Goal: Task Accomplishment & Management: Manage account settings

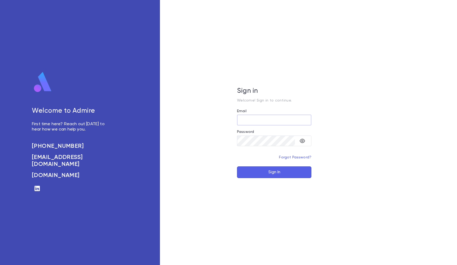
type input "**********"
click at [274, 172] on button "Sign In" at bounding box center [274, 172] width 74 height 12
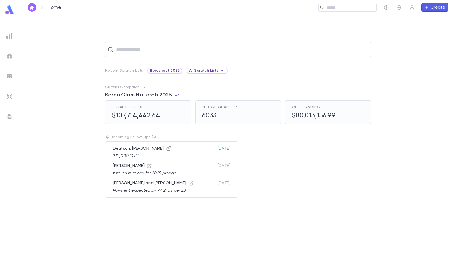
click at [166, 148] on icon "button" at bounding box center [168, 148] width 5 height 5
click at [337, 10] on input "text" at bounding box center [349, 7] width 49 height 5
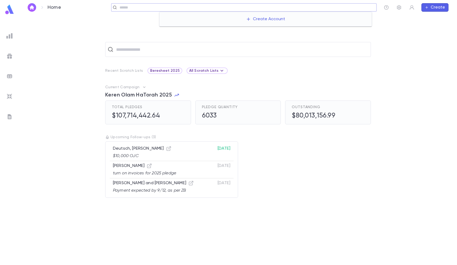
paste input "**********"
type input "**********"
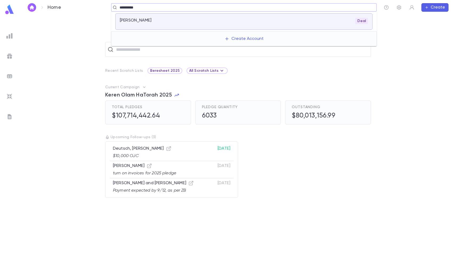
click at [282, 23] on div "Deal" at bounding box center [284, 21] width 165 height 6
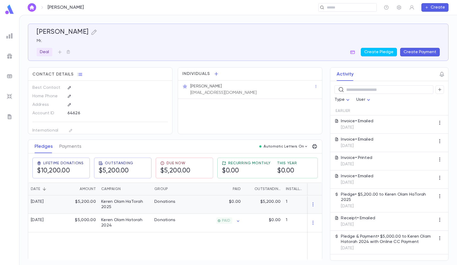
click at [208, 209] on div "$0.00" at bounding box center [217, 204] width 52 height 18
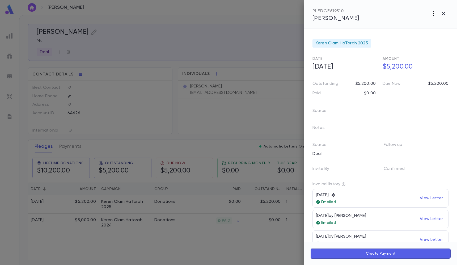
click at [432, 14] on icon "button" at bounding box center [433, 13] width 6 height 6
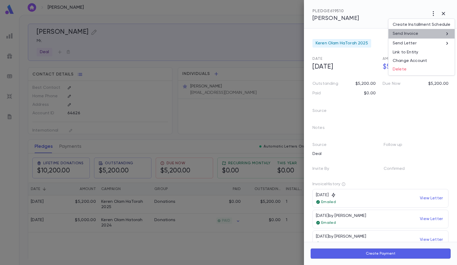
click at [433, 32] on li "Send Invoice" at bounding box center [421, 34] width 66 height 10
click at [441, 32] on li "Email" at bounding box center [443, 34] width 19 height 10
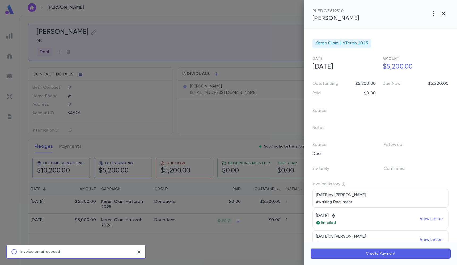
click at [281, 17] on div at bounding box center [228, 132] width 457 height 265
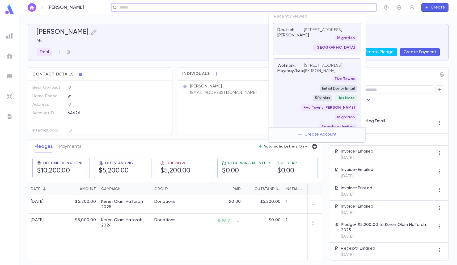
click at [330, 5] on input "text" at bounding box center [242, 7] width 248 height 5
paste input "**********"
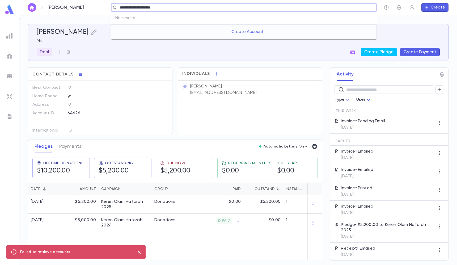
click at [328, 7] on input "**********" at bounding box center [242, 7] width 248 height 5
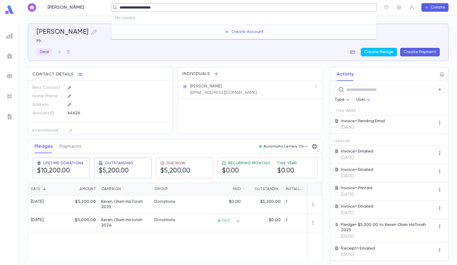
click at [328, 7] on input "**********" at bounding box center [242, 7] width 248 height 5
type input "*"
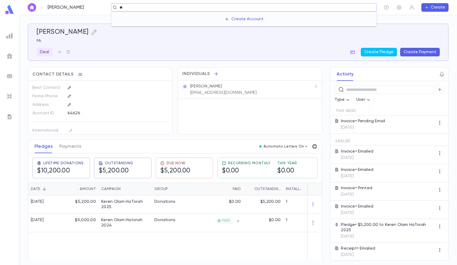
type input "*"
type input "********"
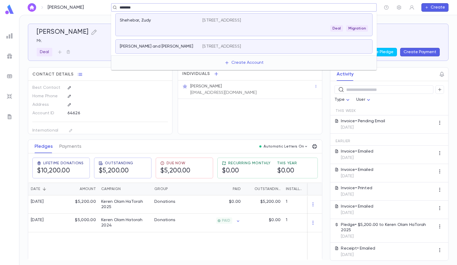
click at [241, 26] on div "Deal Migration" at bounding box center [284, 28] width 165 height 6
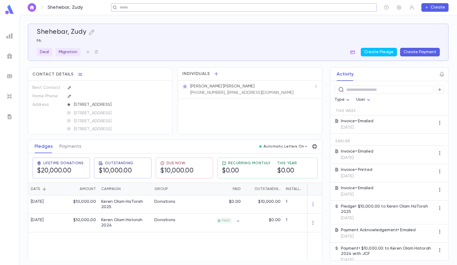
click at [224, 3] on div "​" at bounding box center [244, 7] width 266 height 8
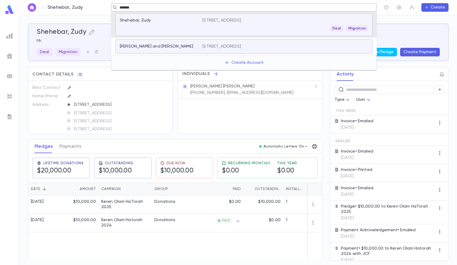
type input "********"
click at [211, 46] on p "1961 Ocean Parkway, Brooklyn NY 11223 United States" at bounding box center [221, 46] width 39 height 5
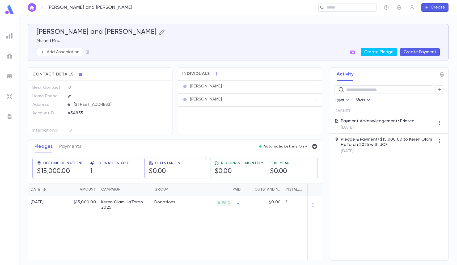
click at [159, 33] on icon "button" at bounding box center [162, 32] width 6 height 6
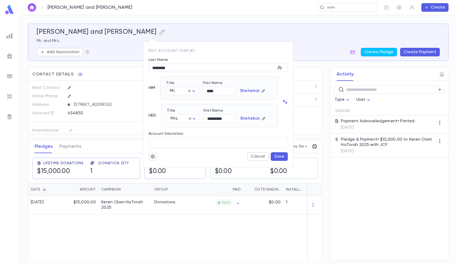
click at [156, 153] on button "button" at bounding box center [152, 156] width 8 height 8
click at [164, 164] on li "Merge" at bounding box center [166, 167] width 32 height 8
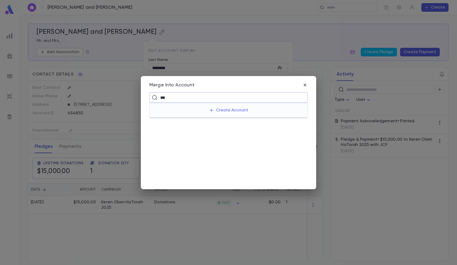
type input "****"
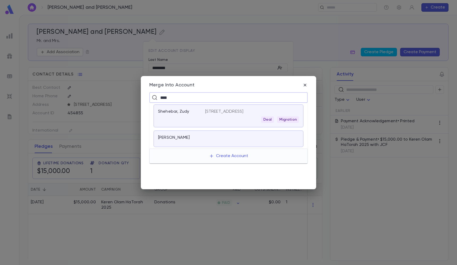
click at [206, 114] on p "1961 Ocean Pkwy, Brooklyn NY 11223-3056 US" at bounding box center [224, 111] width 39 height 5
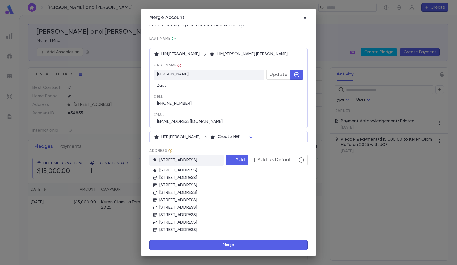
scroll to position [29, 0]
click at [303, 159] on button "button" at bounding box center [301, 160] width 13 height 10
click at [255, 250] on div "Merge Account Shehebar, Ezra and Jacquelyn 1961 Ocean Parkway, Brooklyn NY 1122…" at bounding box center [228, 132] width 175 height 248
click at [252, 249] on button "Merge" at bounding box center [228, 245] width 158 height 10
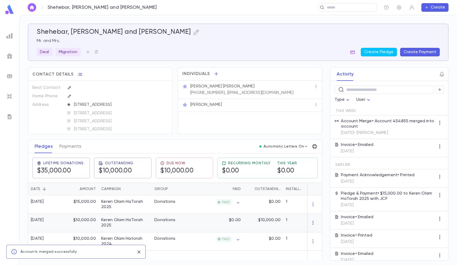
click at [310, 223] on icon "button" at bounding box center [312, 222] width 5 height 5
click at [317, 231] on li "Delete" at bounding box center [320, 232] width 22 height 8
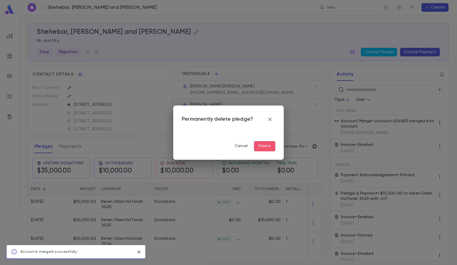
click at [263, 146] on button "Delete" at bounding box center [264, 146] width 21 height 10
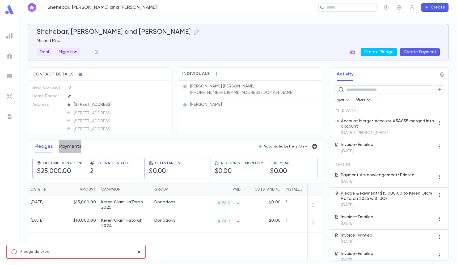
click at [70, 144] on button "Payments" at bounding box center [70, 146] width 22 height 13
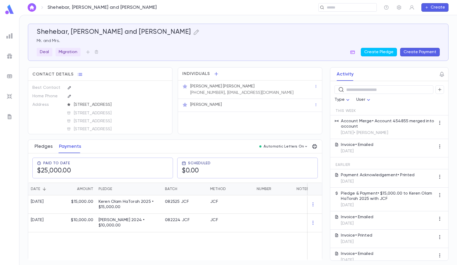
click at [45, 146] on button "Pledges" at bounding box center [44, 146] width 18 height 13
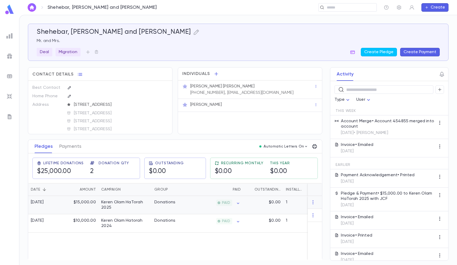
click at [57, 209] on div "8/25/2025" at bounding box center [46, 205] width 36 height 18
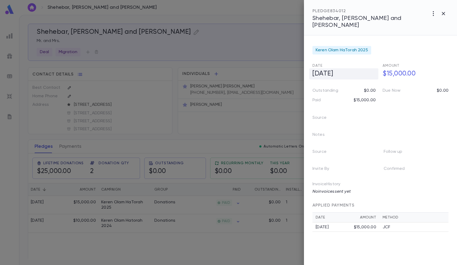
click at [345, 68] on h5 "8/25/2025" at bounding box center [343, 73] width 69 height 11
click at [317, 69] on input "**********" at bounding box center [338, 74] width 53 height 10
type input "**********"
click at [375, 83] on icon "button" at bounding box center [374, 85] width 5 height 5
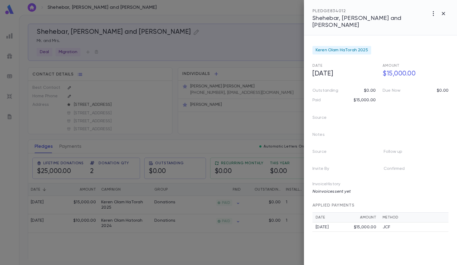
click at [237, 56] on div at bounding box center [228, 132] width 457 height 265
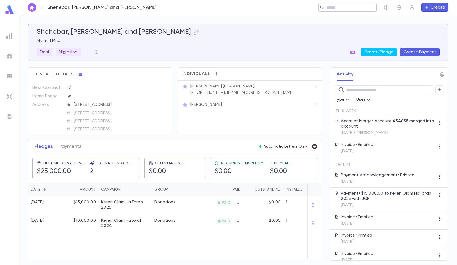
click at [342, 3] on div "​" at bounding box center [347, 7] width 58 height 8
paste input "**********"
type input "**********"
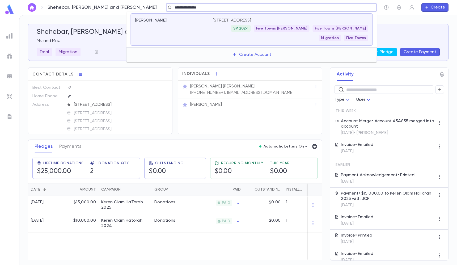
click at [250, 22] on p "876 Glenridge Ave, Valley Stream NY 11581-3019 US" at bounding box center [232, 20] width 39 height 5
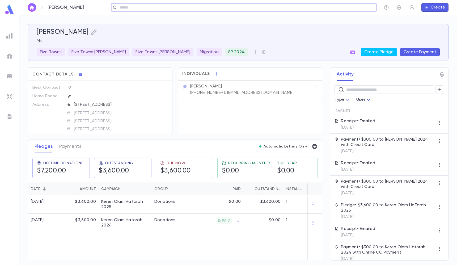
click at [277, 5] on input "text" at bounding box center [242, 7] width 248 height 5
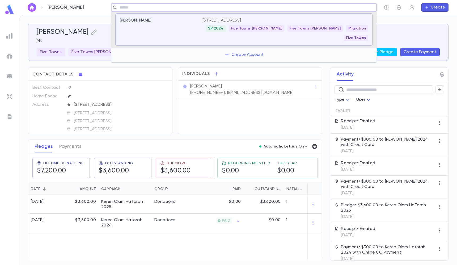
paste input "**********"
type input "**********"
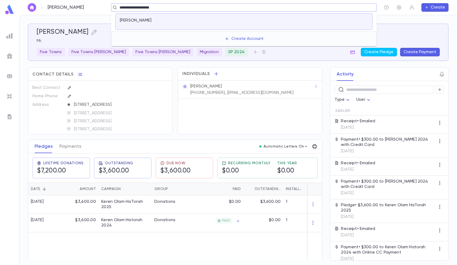
click at [191, 23] on div "Posy, Batsheva" at bounding box center [158, 20] width 76 height 5
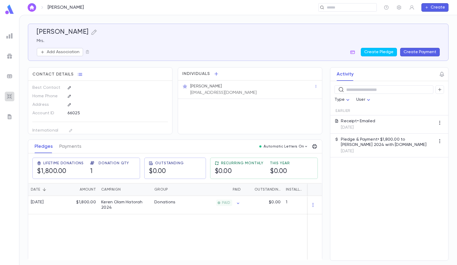
click at [12, 95] on img at bounding box center [9, 96] width 6 height 6
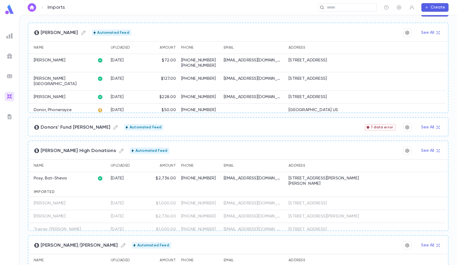
scroll to position [95, 0]
click at [381, 124] on div "1 data error" at bounding box center [380, 126] width 31 height 6
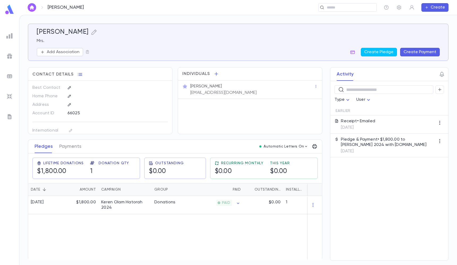
click at [2, 97] on ul at bounding box center [9, 147] width 19 height 236
click at [10, 97] on img at bounding box center [9, 96] width 6 height 6
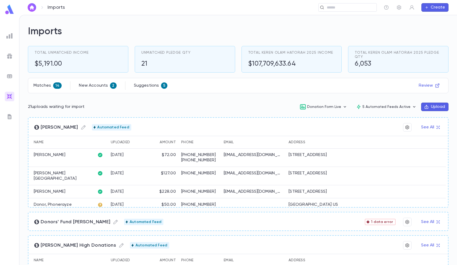
scroll to position [46, 0]
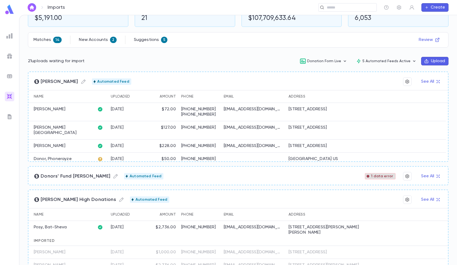
click at [373, 176] on span "1 data error" at bounding box center [382, 176] width 26 height 4
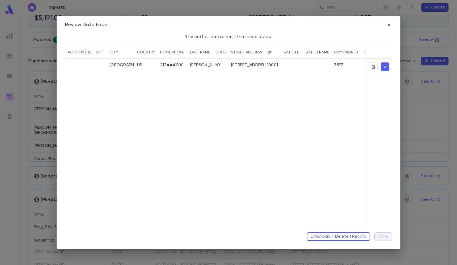
scroll to position [0, 0]
click at [385, 65] on icon "button" at bounding box center [384, 66] width 5 height 5
click at [382, 66] on button "button" at bounding box center [385, 66] width 8 height 8
click at [388, 26] on icon "button" at bounding box center [388, 24] width 5 height 5
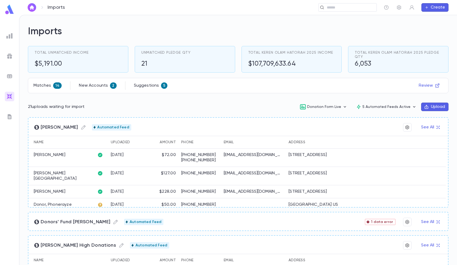
scroll to position [26, 0]
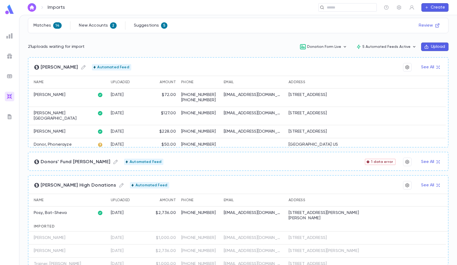
scroll to position [62, 0]
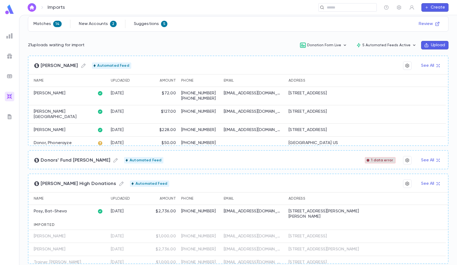
click at [380, 161] on span "1 data error" at bounding box center [382, 160] width 26 height 4
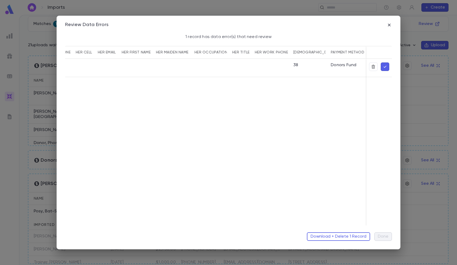
scroll to position [0, 6]
click at [382, 65] on icon "button" at bounding box center [384, 66] width 5 height 5
click at [386, 23] on icon "button" at bounding box center [388, 24] width 5 height 5
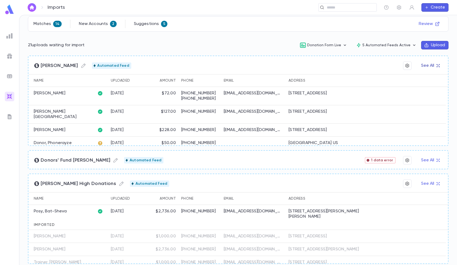
click at [431, 64] on button "See All" at bounding box center [430, 65] width 25 height 8
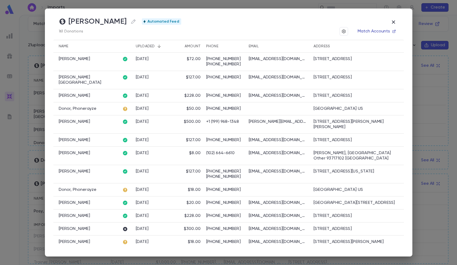
click at [380, 29] on button "Match Accounts" at bounding box center [376, 31] width 44 height 8
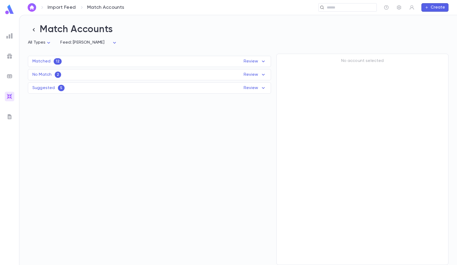
click at [215, 58] on div "Matched 12 Review Name Feed Uploaded Phone Email Address Amount Schron, Chava D…" at bounding box center [149, 61] width 243 height 11
click at [200, 64] on div "Matched 12 Review" at bounding box center [149, 61] width 242 height 6
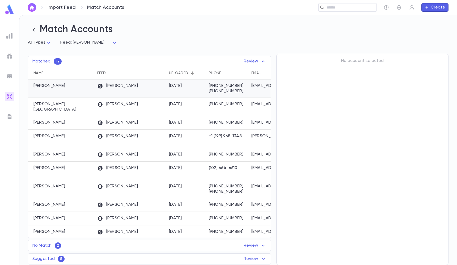
click at [185, 89] on div "[DATE]" at bounding box center [186, 88] width 40 height 18
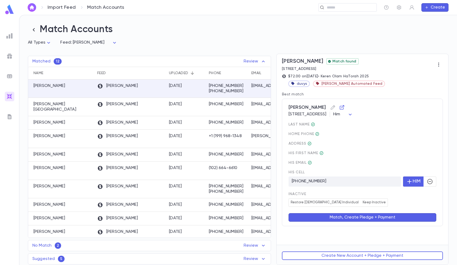
click at [345, 218] on button "Match, Create Pledge + Payment" at bounding box center [362, 217] width 148 height 8
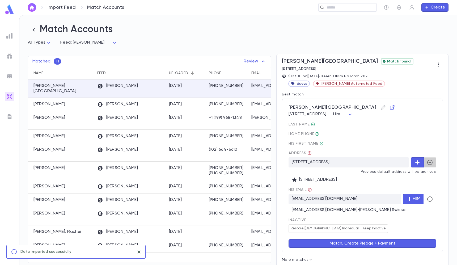
click at [429, 160] on icon "button" at bounding box center [430, 162] width 6 height 6
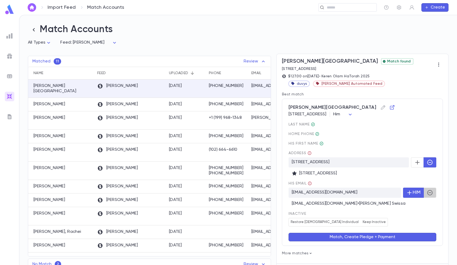
click at [428, 193] on icon "button" at bounding box center [429, 192] width 5 height 5
click at [359, 238] on button "Match, Create Pledge + Payment" at bounding box center [362, 237] width 148 height 8
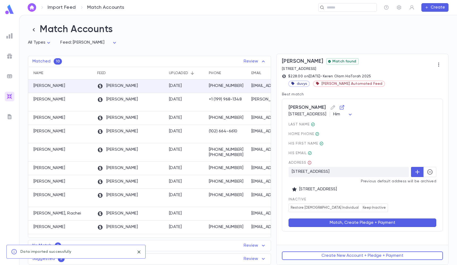
click at [340, 203] on div "inactive Restore Male Individual Keep Inactive" at bounding box center [362, 204] width 148 height 15
click at [360, 205] on button "Keep Inactive" at bounding box center [373, 207] width 27 height 8
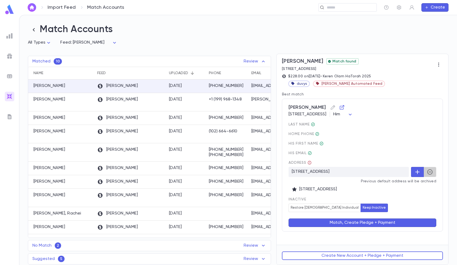
click at [427, 174] on icon "button" at bounding box center [430, 172] width 6 height 6
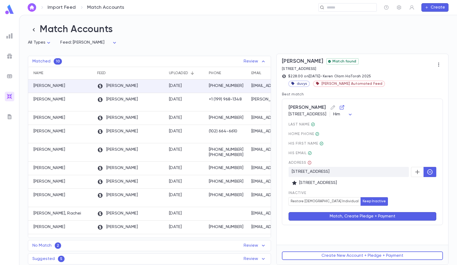
click at [379, 217] on button "Match, Create Pledge + Payment" at bounding box center [362, 216] width 148 height 8
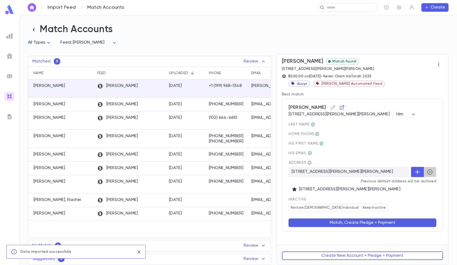
click at [429, 171] on icon "button" at bounding box center [430, 172] width 6 height 6
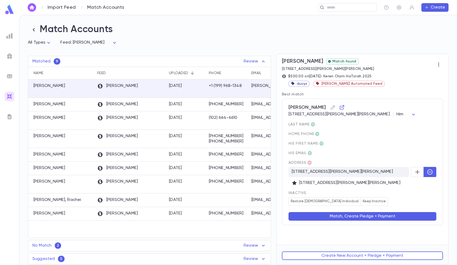
click at [360, 204] on button "Keep Inactive" at bounding box center [373, 201] width 27 height 8
click at [345, 217] on button "Match, Create Pledge + Payment" at bounding box center [362, 216] width 148 height 8
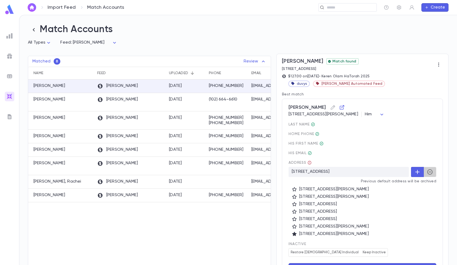
click at [423, 167] on button "button" at bounding box center [429, 172] width 13 height 10
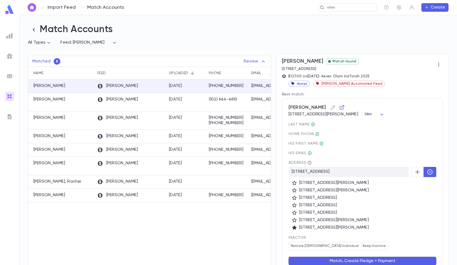
scroll to position [19, 0]
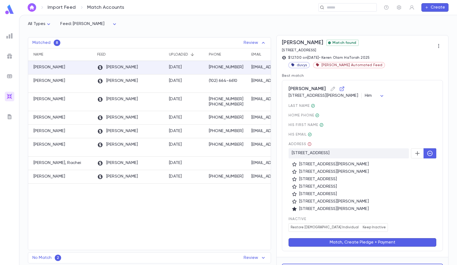
click at [335, 242] on button "Match, Create Pledge + Payment" at bounding box center [362, 242] width 148 height 8
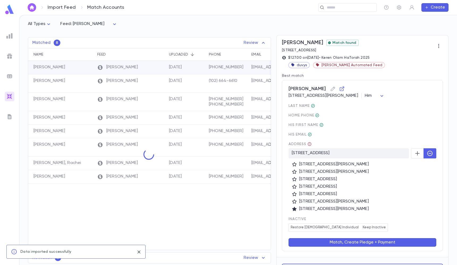
scroll to position [0, 0]
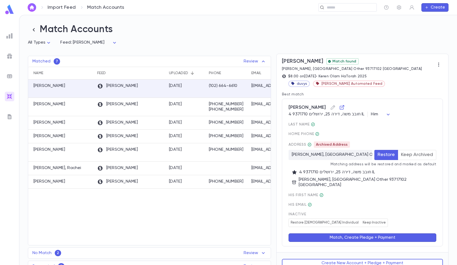
click at [415, 159] on button "Keep Archived" at bounding box center [417, 155] width 39 height 10
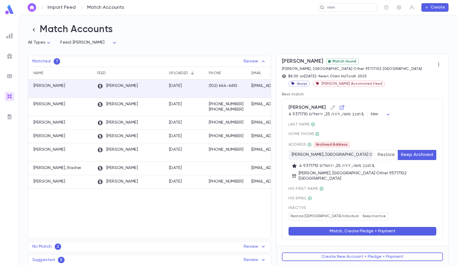
click at [338, 228] on button "Match, Create Pledge + Payment" at bounding box center [362, 231] width 148 height 8
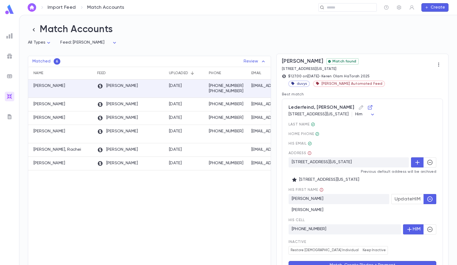
click at [435, 160] on div "Lederfeind, Menachem Mendel 1976 New York Ave, Brooklyn NY 11210-4824 US Him **…" at bounding box center [362, 186] width 161 height 175
click at [433, 162] on button "button" at bounding box center [429, 162] width 13 height 10
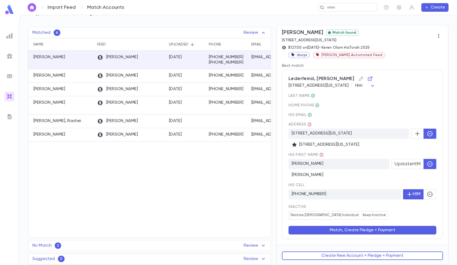
scroll to position [29, 0]
click at [324, 231] on button "Match, Create Pledge + Payment" at bounding box center [362, 230] width 148 height 8
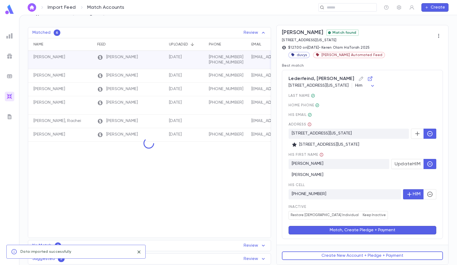
scroll to position [0, 0]
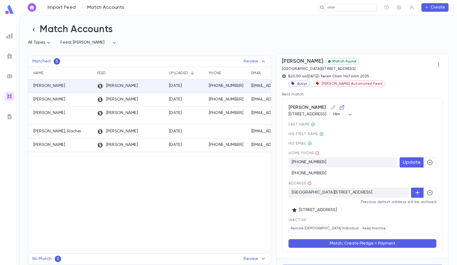
click at [425, 170] on div "(718) 951-0363" at bounding box center [362, 171] width 148 height 8
click at [427, 164] on icon "button" at bounding box center [430, 162] width 6 height 6
click at [428, 190] on icon "button" at bounding box center [430, 192] width 6 height 6
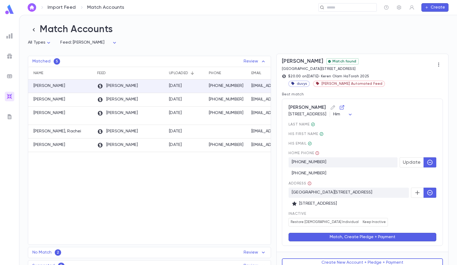
click at [335, 242] on div "Pine, Samuel 1771 E 34th St, Brooklyn NY 11234-4427 US Him *** last Name His fi…" at bounding box center [362, 172] width 161 height 147
click at [331, 237] on button "Match, Create Pledge + Payment" at bounding box center [362, 237] width 148 height 8
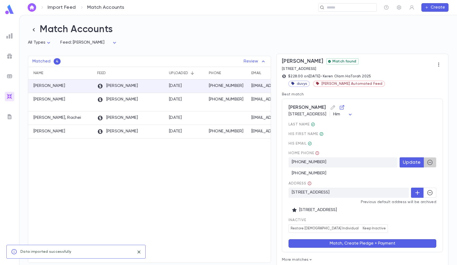
click at [428, 161] on icon "button" at bounding box center [430, 162] width 6 height 6
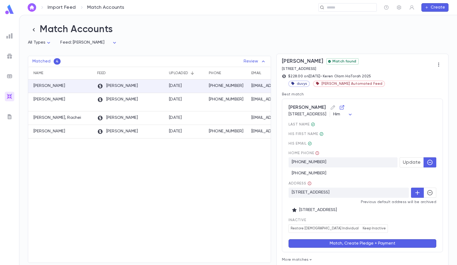
click at [432, 197] on button "button" at bounding box center [429, 192] width 13 height 10
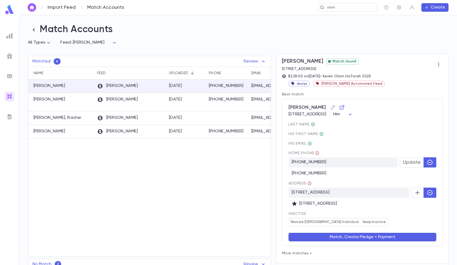
click at [379, 238] on button "Match, Create Pledge + Payment" at bounding box center [362, 237] width 148 height 8
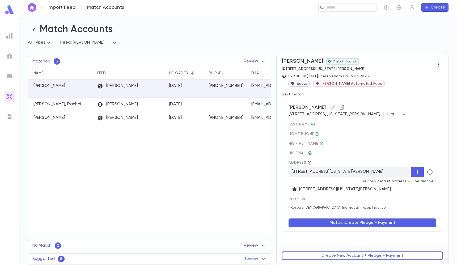
click at [424, 172] on button "button" at bounding box center [429, 172] width 13 height 10
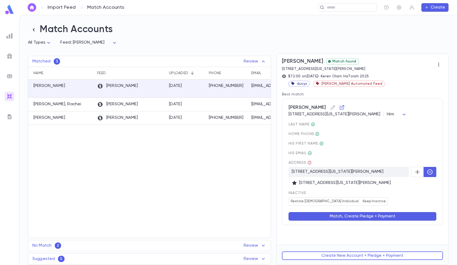
click at [402, 215] on button "Match, Create Pledge + Payment" at bounding box center [362, 216] width 148 height 8
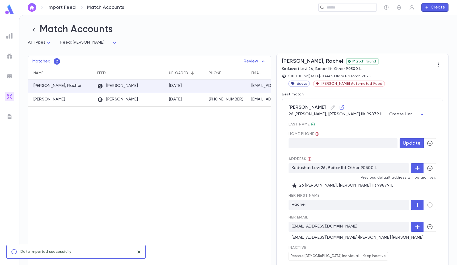
click at [429, 142] on icon "button" at bounding box center [429, 142] width 5 height 5
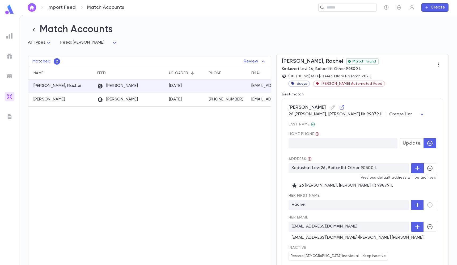
click at [427, 168] on icon "button" at bounding box center [429, 167] width 5 height 5
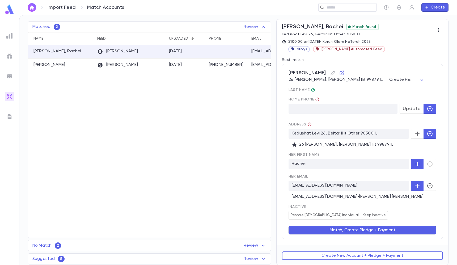
scroll to position [35, 0]
click at [377, 73] on span "Caplan, Rachel" at bounding box center [362, 73] width 148 height 8
click at [371, 77] on body "Import Feed Match Accounts ​ Create Match Accounts All Types * Feed: Duvy's ***…" at bounding box center [228, 140] width 457 height 250
click at [371, 101] on span "Him" at bounding box center [379, 99] width 26 height 5
type input "***"
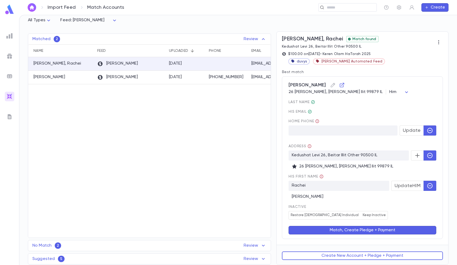
scroll to position [23, 0]
click at [337, 230] on button "Match, Create Pledge + Payment" at bounding box center [362, 230] width 148 height 8
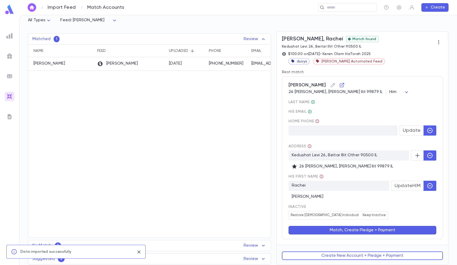
scroll to position [0, 0]
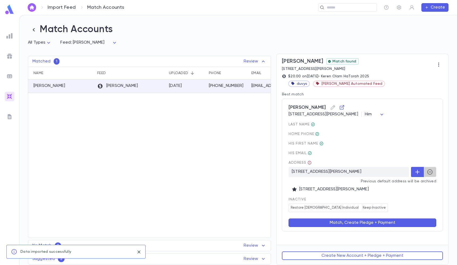
click at [425, 176] on button "button" at bounding box center [429, 172] width 13 height 10
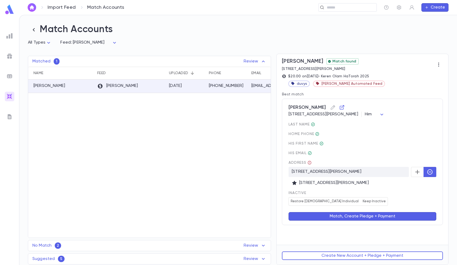
click at [392, 215] on button "Match, Create Pledge + Payment" at bounding box center [362, 216] width 148 height 8
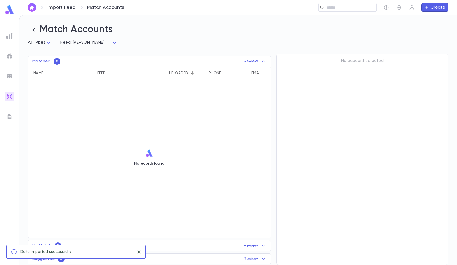
click at [252, 255] on div "Suggested 5 Review Name Feed Uploaded Phone Email Address Amount Donor, Phonera…" at bounding box center [149, 258] width 243 height 11
click at [244, 244] on p "Review" at bounding box center [255, 245] width 23 height 6
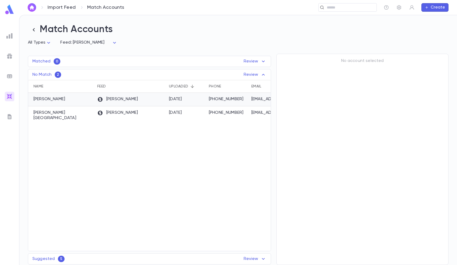
click at [194, 99] on div "9/8/2025" at bounding box center [186, 100] width 40 height 14
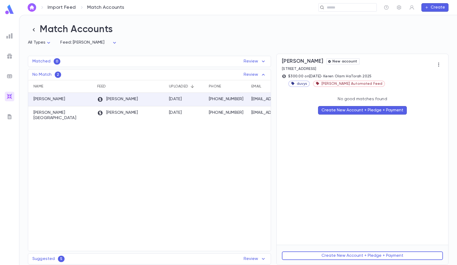
click at [361, 110] on button "Create New Account + Pledge + Payment" at bounding box center [362, 110] width 89 height 8
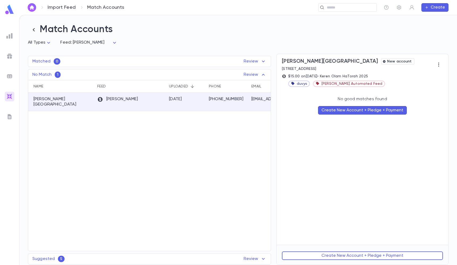
click at [355, 109] on button "Create New Account + Pledge + Payment" at bounding box center [362, 110] width 89 height 8
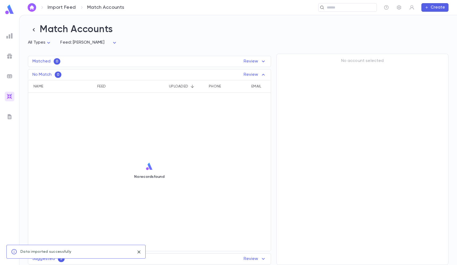
click at [242, 260] on div "Suggested 5 Review" at bounding box center [149, 258] width 242 height 6
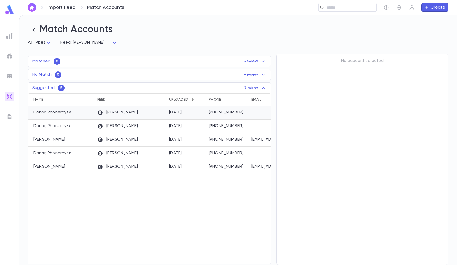
click at [223, 113] on p "+1 (973) 934-7943" at bounding box center [227, 112] width 37 height 5
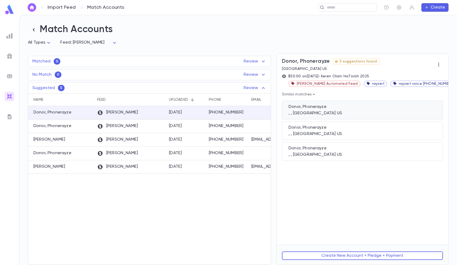
click at [303, 113] on div ", , TOMS RIVER NJ 08755 US" at bounding box center [362, 112] width 148 height 5
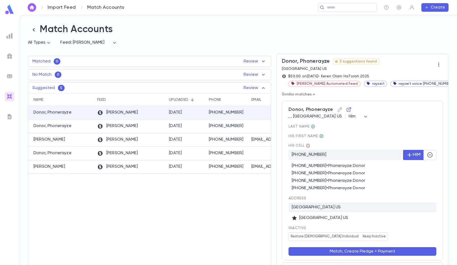
click at [355, 255] on button "Match, Create Pledge + Payment" at bounding box center [362, 251] width 148 height 8
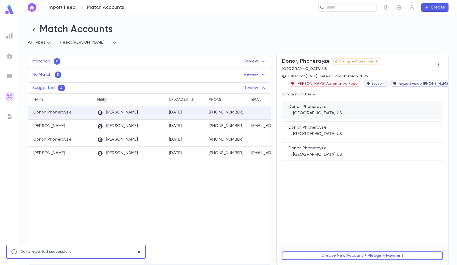
click at [325, 110] on div ", , TOMS RIVER NJ 08755 US" at bounding box center [362, 112] width 148 height 5
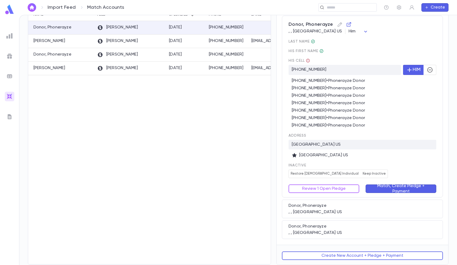
scroll to position [86, 0]
click at [333, 190] on button "Review 1 Open Pledge" at bounding box center [323, 188] width 71 height 8
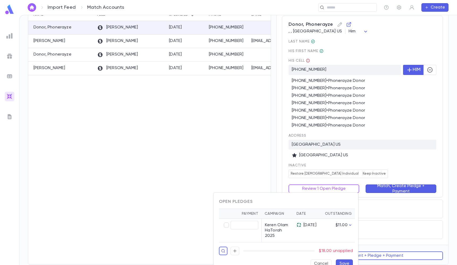
click at [353, 161] on div at bounding box center [228, 132] width 457 height 265
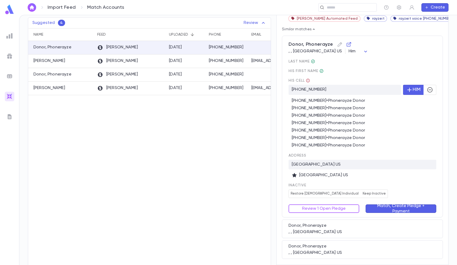
scroll to position [76, 0]
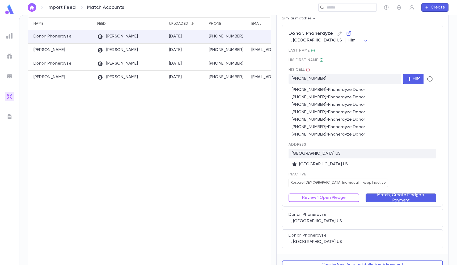
click at [378, 195] on button "Match, Create Pledge + Payment" at bounding box center [400, 197] width 71 height 8
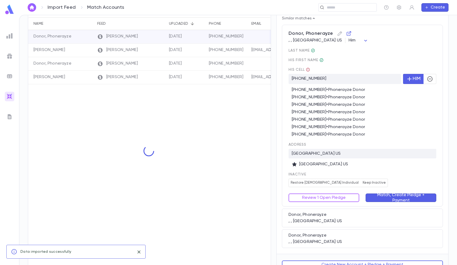
scroll to position [0, 0]
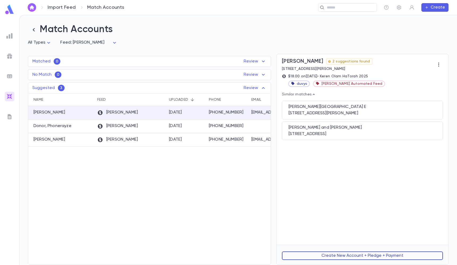
click at [357, 256] on button "Create New Account + Pledge + Payment" at bounding box center [362, 255] width 161 height 8
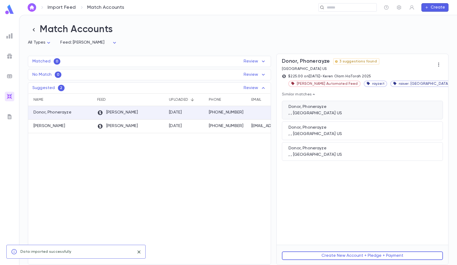
click at [320, 109] on div "Donor, Phonerayze" at bounding box center [362, 106] width 148 height 5
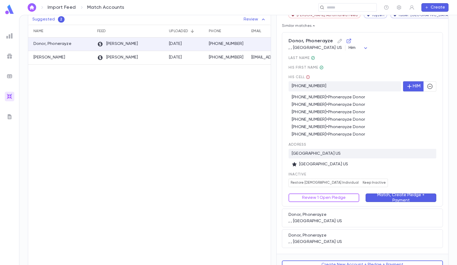
scroll to position [71, 0]
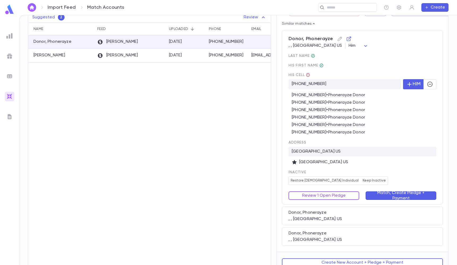
click at [330, 195] on button "Review 1 Open Pledge" at bounding box center [323, 195] width 71 height 8
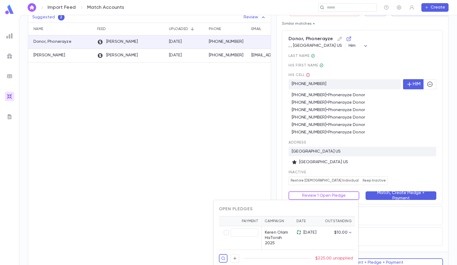
click at [385, 173] on div at bounding box center [228, 132] width 457 height 265
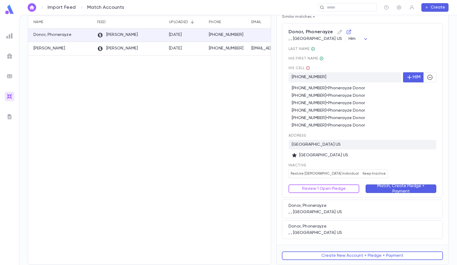
scroll to position [78, 0]
click at [382, 185] on button "Match, Create Pledge + Payment" at bounding box center [400, 188] width 71 height 8
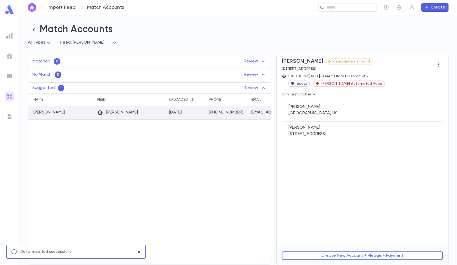
scroll to position [0, 0]
click at [321, 108] on div "Herman, Nosson" at bounding box center [362, 106] width 148 height 5
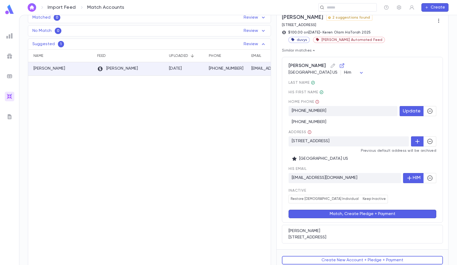
scroll to position [45, 0]
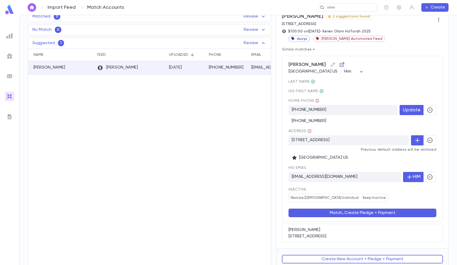
click at [340, 64] on icon "button" at bounding box center [341, 64] width 5 height 5
click at [353, 213] on button "Match, Create Pledge + Payment" at bounding box center [362, 212] width 148 height 8
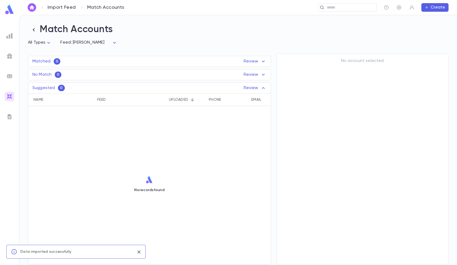
scroll to position [0, 0]
click at [166, 1] on div "Import Feed Match Accounts ​ Create" at bounding box center [238, 7] width 438 height 15
click at [351, 8] on input "text" at bounding box center [349, 7] width 49 height 5
paste input "**********"
type input "**********"
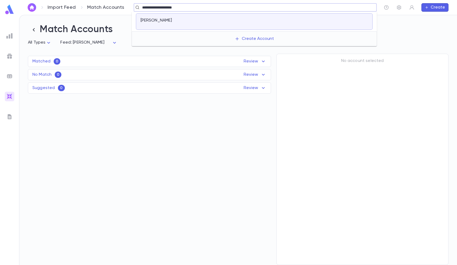
click at [280, 19] on div at bounding box center [292, 21] width 152 height 7
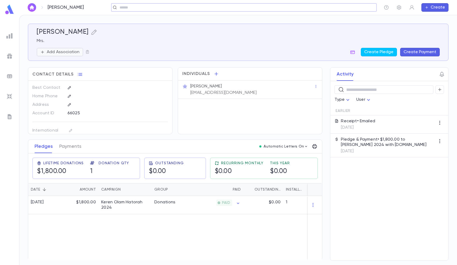
click at [76, 52] on p "Add Association" at bounding box center [63, 51] width 33 height 5
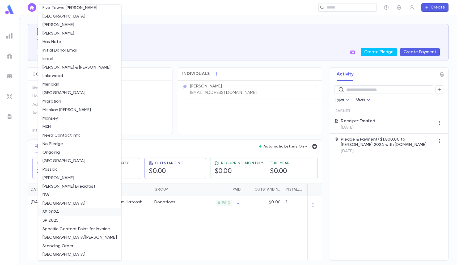
scroll to position [206, 0]
click at [49, 218] on li "SP 2025" at bounding box center [79, 220] width 83 height 8
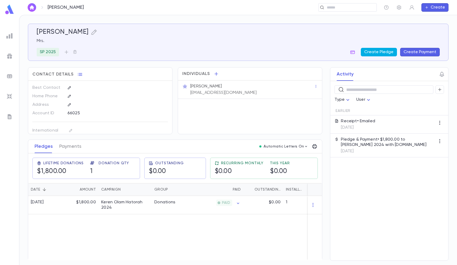
click at [383, 51] on button "Create Pledge" at bounding box center [379, 52] width 36 height 8
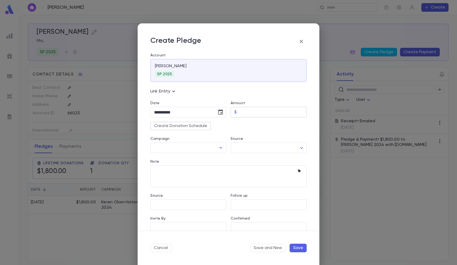
click at [267, 117] on input "Amount" at bounding box center [273, 112] width 68 height 10
type input "********"
click at [208, 155] on div "Note * ​" at bounding box center [226, 170] width 160 height 34
click at [199, 152] on input "Campaign" at bounding box center [184, 148] width 63 height 10
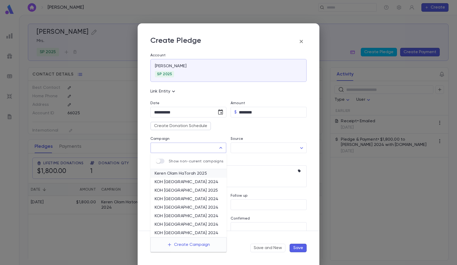
click at [189, 170] on li "Keren Olam HaTorah 2025" at bounding box center [188, 173] width 76 height 8
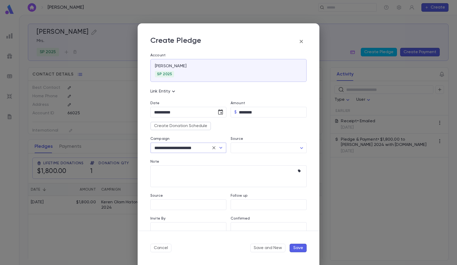
type input "**********"
click at [290, 247] on button "Save" at bounding box center [297, 248] width 17 height 8
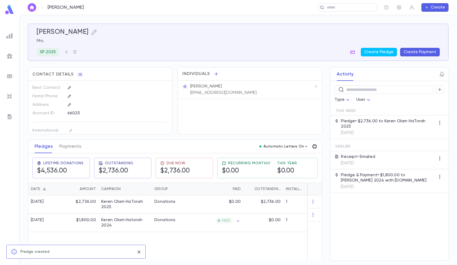
click at [297, 148] on p "Automatic Letters On" at bounding box center [283, 146] width 40 height 4
click at [306, 159] on li "Invoice" at bounding box center [270, 156] width 77 height 10
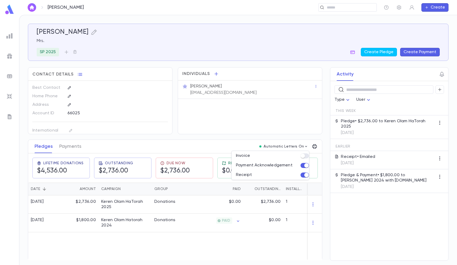
click at [300, 131] on div at bounding box center [228, 132] width 457 height 265
click at [269, 106] on div "Individuals Mrs. Batsheva Posy batshevaposy@gmail.com" at bounding box center [250, 100] width 144 height 67
click at [10, 95] on img at bounding box center [9, 96] width 6 height 6
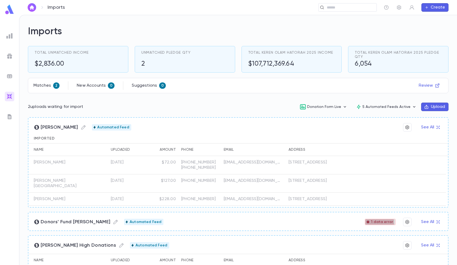
click at [376, 223] on span "1 data error" at bounding box center [382, 222] width 26 height 4
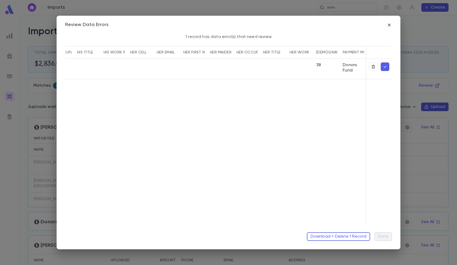
scroll to position [0, 6]
click at [382, 65] on icon "button" at bounding box center [384, 66] width 5 height 5
click at [388, 24] on icon "button" at bounding box center [389, 25] width 3 height 3
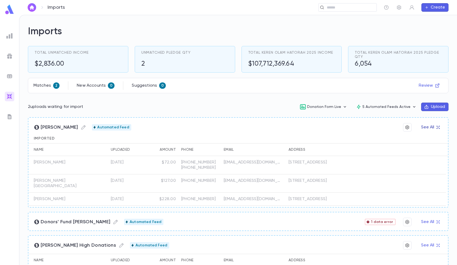
click at [427, 127] on button "See All" at bounding box center [430, 127] width 25 height 8
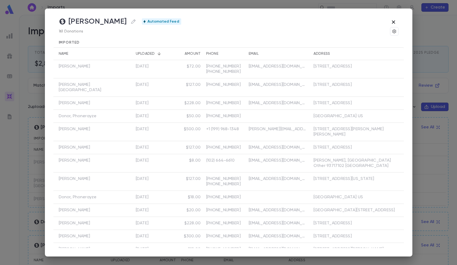
click at [394, 23] on icon "button" at bounding box center [393, 22] width 6 height 6
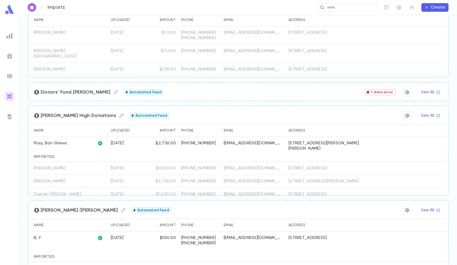
scroll to position [131, 0]
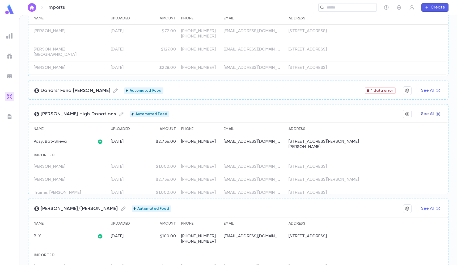
click at [425, 114] on button "See All" at bounding box center [430, 114] width 25 height 8
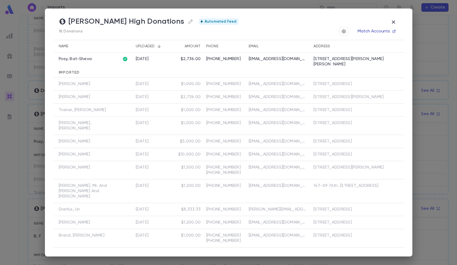
click at [370, 33] on button "Match Accounts" at bounding box center [376, 31] width 44 height 8
click at [390, 21] on button "button" at bounding box center [393, 22] width 10 height 10
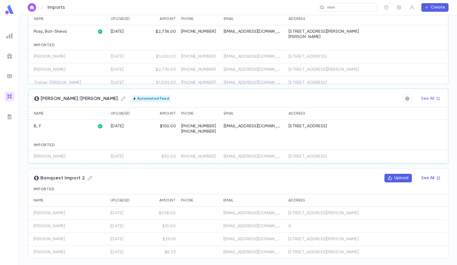
scroll to position [241, 0]
click at [392, 182] on button "Upload" at bounding box center [397, 178] width 27 height 8
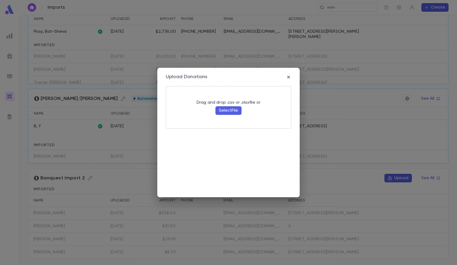
click at [230, 114] on button "Select File" at bounding box center [228, 110] width 26 height 8
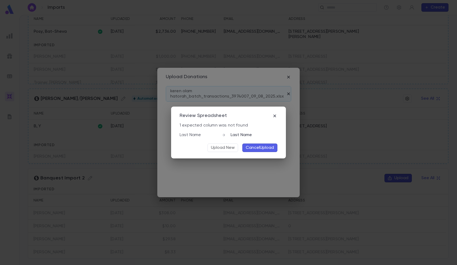
click at [278, 114] on div "Review Spreadsheet 1 expected column was not found Last Name Last Name Upload N…" at bounding box center [228, 132] width 115 height 52
click at [277, 114] on icon "button" at bounding box center [274, 115] width 5 height 5
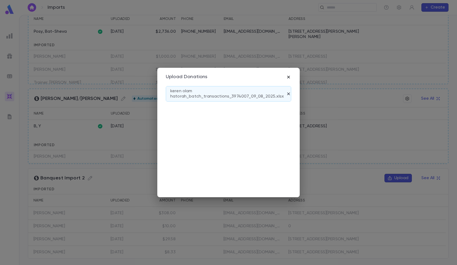
click at [290, 75] on icon "button" at bounding box center [288, 76] width 5 height 5
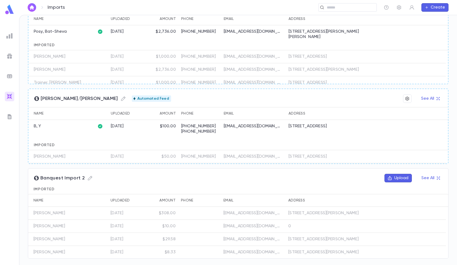
click at [401, 179] on button "Upload" at bounding box center [397, 178] width 27 height 8
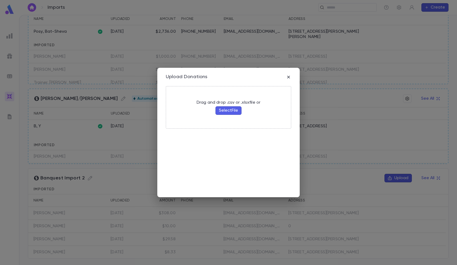
click at [225, 116] on div "Drag and drop .csv or .xlsx file or Select File" at bounding box center [228, 107] width 68 height 19
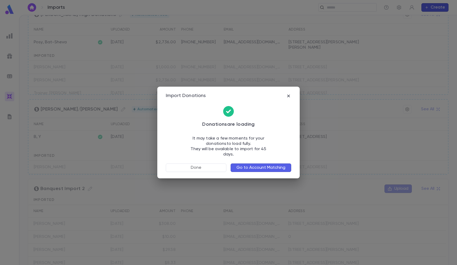
click at [268, 165] on button "Go to Account Matching" at bounding box center [261, 167] width 61 height 8
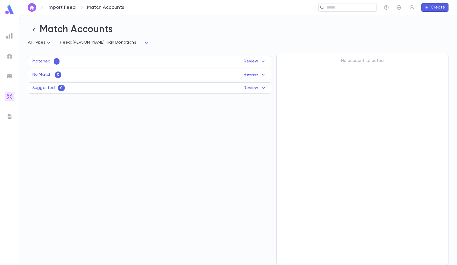
click at [194, 63] on div "Matched 1 Review" at bounding box center [149, 61] width 242 height 6
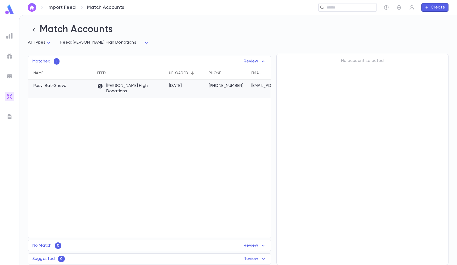
click at [192, 90] on div "[DATE]" at bounding box center [186, 88] width 40 height 18
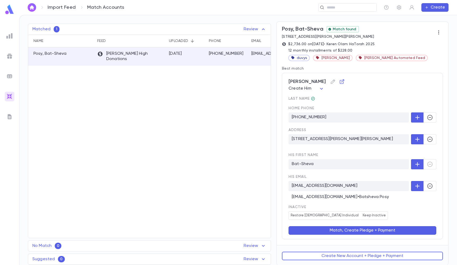
scroll to position [32, 0]
drag, startPoint x: 321, startPoint y: 233, endPoint x: 328, endPoint y: 64, distance: 168.8
click at [328, 64] on div "Posy, Bat-Sheva Match found [STREET_ADDRESS][PERSON_NAME][PERSON_NAME] $2,736.0…" at bounding box center [362, 133] width 172 height 223
click at [339, 81] on icon "button" at bounding box center [341, 81] width 5 height 5
click at [320, 236] on div "[PERSON_NAME] Create Him ********* last Name home Phone [PHONE_NUMBER] Address …" at bounding box center [362, 156] width 161 height 166
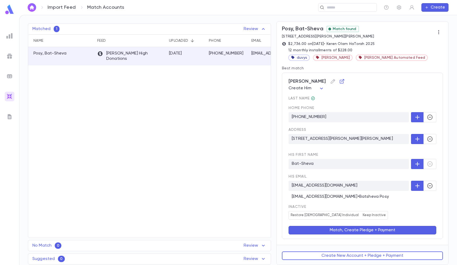
click at [320, 228] on button "Match, Create Pledge + Payment" at bounding box center [362, 230] width 148 height 8
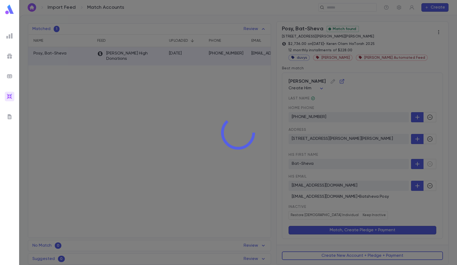
scroll to position [0, 0]
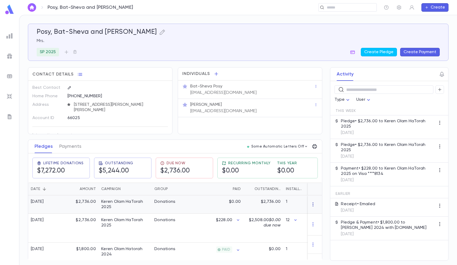
click at [310, 206] on icon "button" at bounding box center [312, 204] width 5 height 5
click at [319, 217] on li "Delete" at bounding box center [320, 213] width 22 height 8
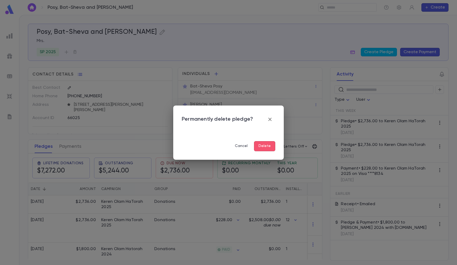
click at [270, 146] on button "Delete" at bounding box center [264, 146] width 21 height 10
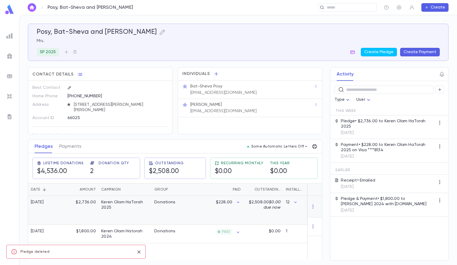
click at [176, 210] on div "Donations" at bounding box center [172, 210] width 40 height 29
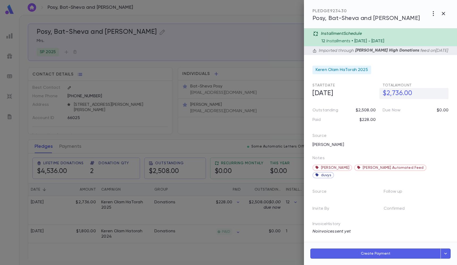
click at [389, 97] on h5 "$2,736.00" at bounding box center [413, 93] width 69 height 11
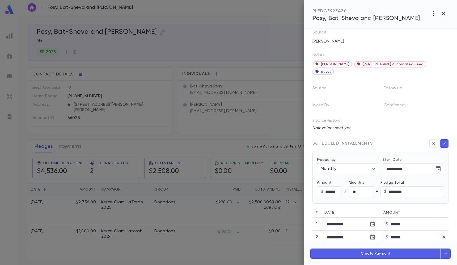
scroll to position [136, 0]
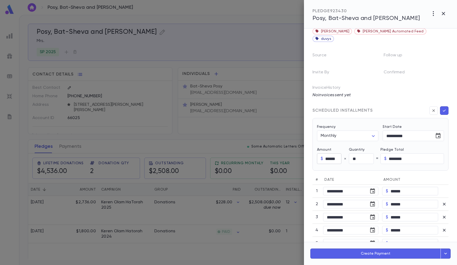
click at [328, 154] on input "******" at bounding box center [333, 159] width 16 height 10
type input "********"
type input "*********"
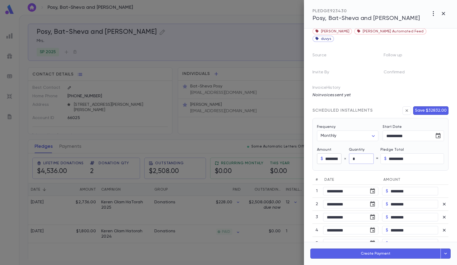
type input "*"
type input "********"
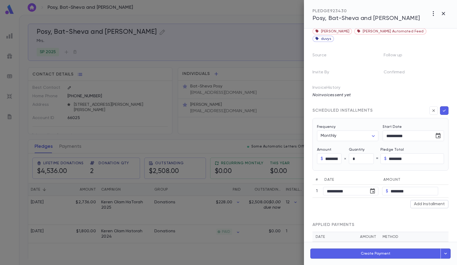
click at [440, 106] on button "button" at bounding box center [444, 110] width 8 height 8
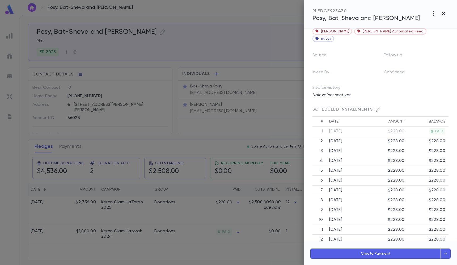
click at [207, 104] on div at bounding box center [228, 132] width 457 height 265
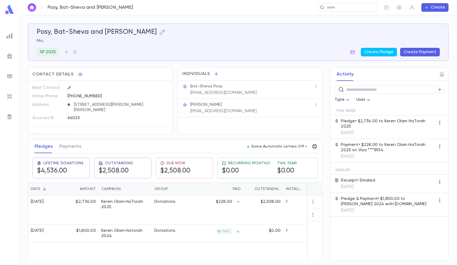
scroll to position [0, 0]
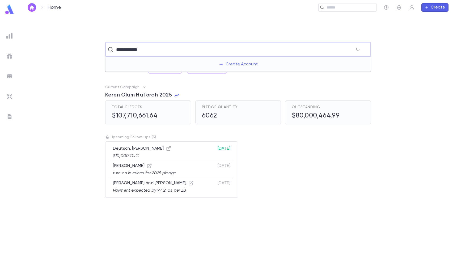
type input "**********"
click at [166, 149] on icon "button" at bounding box center [168, 148] width 5 height 5
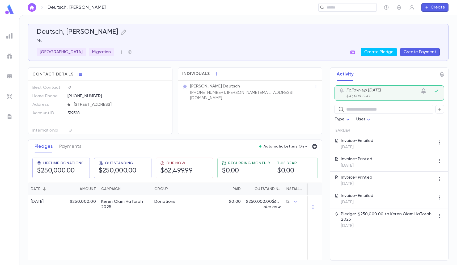
click at [435, 89] on icon "button" at bounding box center [436, 91] width 6 height 6
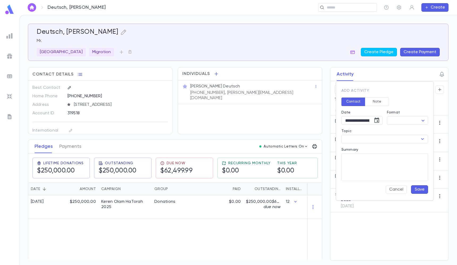
click at [428, 57] on div at bounding box center [228, 132] width 457 height 265
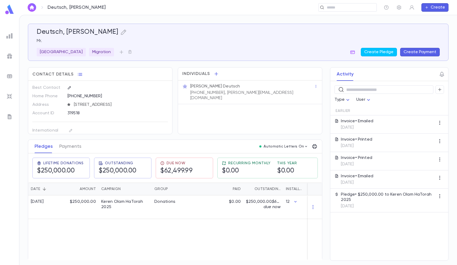
click at [423, 56] on button "Create Payment" at bounding box center [420, 52] width 40 height 8
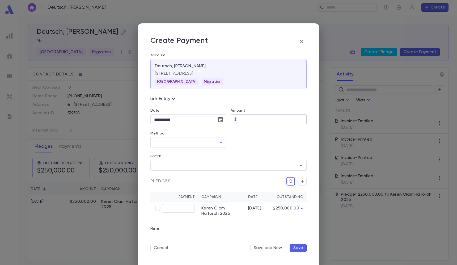
click at [271, 118] on input "Amount" at bounding box center [273, 119] width 68 height 10
type input "*********"
click at [186, 148] on div "Batch ​" at bounding box center [226, 159] width 160 height 23
click at [186, 139] on input "Method" at bounding box center [184, 142] width 63 height 10
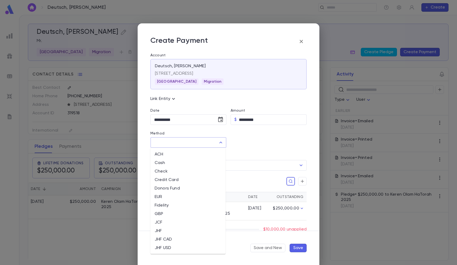
type input "*"
click at [175, 156] on li "OJC" at bounding box center [187, 154] width 75 height 8
type input "***"
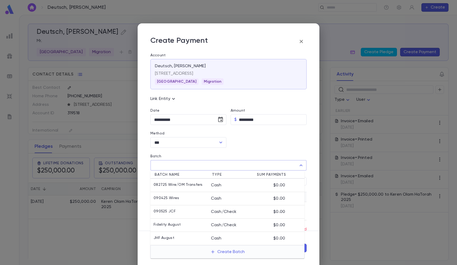
click at [176, 168] on input "Batch" at bounding box center [224, 165] width 143 height 10
click at [224, 253] on button "Create Batch" at bounding box center [227, 252] width 41 height 8
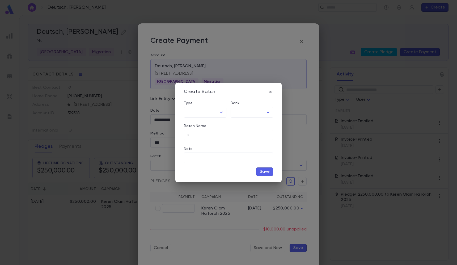
click at [213, 104] on div "Type" at bounding box center [205, 104] width 42 height 6
click at [211, 112] on body "Deutsch, [PERSON_NAME] ​ Create Deutsch, [PERSON_NAME] Mr. Brooklyn Migration C…" at bounding box center [228, 140] width 457 height 250
click at [211, 122] on span "Cash" at bounding box center [205, 123] width 33 height 5
type input "****"
click at [238, 117] on body "Deutsch, [PERSON_NAME] ​ Create Deutsch, [PERSON_NAME] Mr. Brooklyn Migration C…" at bounding box center [228, 140] width 457 height 250
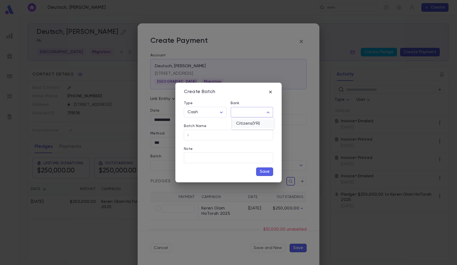
click at [238, 121] on span "Citizens(YR)" at bounding box center [252, 123] width 33 height 5
type input "**"
click at [234, 133] on input "Batch Name" at bounding box center [232, 135] width 81 height 10
type input "**********"
click at [261, 167] on div "Save" at bounding box center [228, 169] width 89 height 13
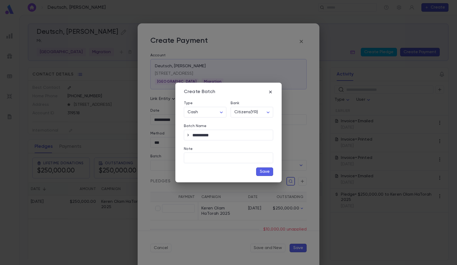
click at [259, 167] on button "Save" at bounding box center [264, 171] width 17 height 8
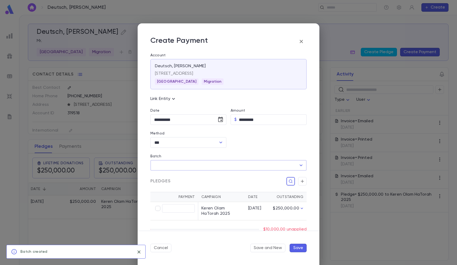
type input "**********"
type input "*********"
click at [296, 247] on button "Save" at bounding box center [297, 248] width 17 height 8
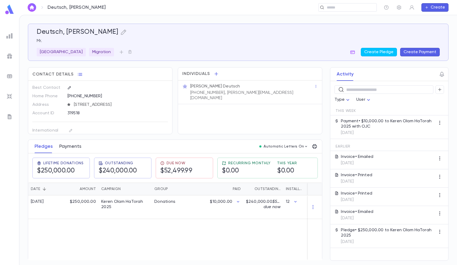
click at [70, 145] on button "Payments" at bounding box center [70, 146] width 22 height 13
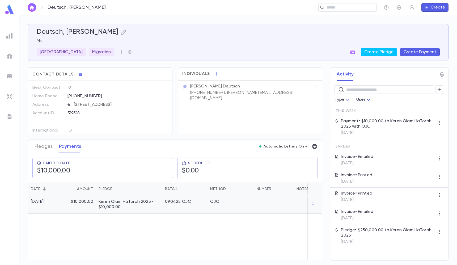
click at [114, 213] on div "Keren Olam HaTorah 2025 • $10,000.00" at bounding box center [129, 204] width 66 height 18
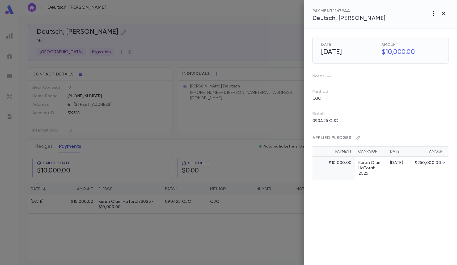
click at [430, 14] on icon "button" at bounding box center [433, 13] width 6 height 6
click at [427, 35] on p "Send Letter" at bounding box center [427, 33] width 24 height 5
click at [442, 34] on li "Email" at bounding box center [443, 34] width 19 height 10
